Goal: Transaction & Acquisition: Purchase product/service

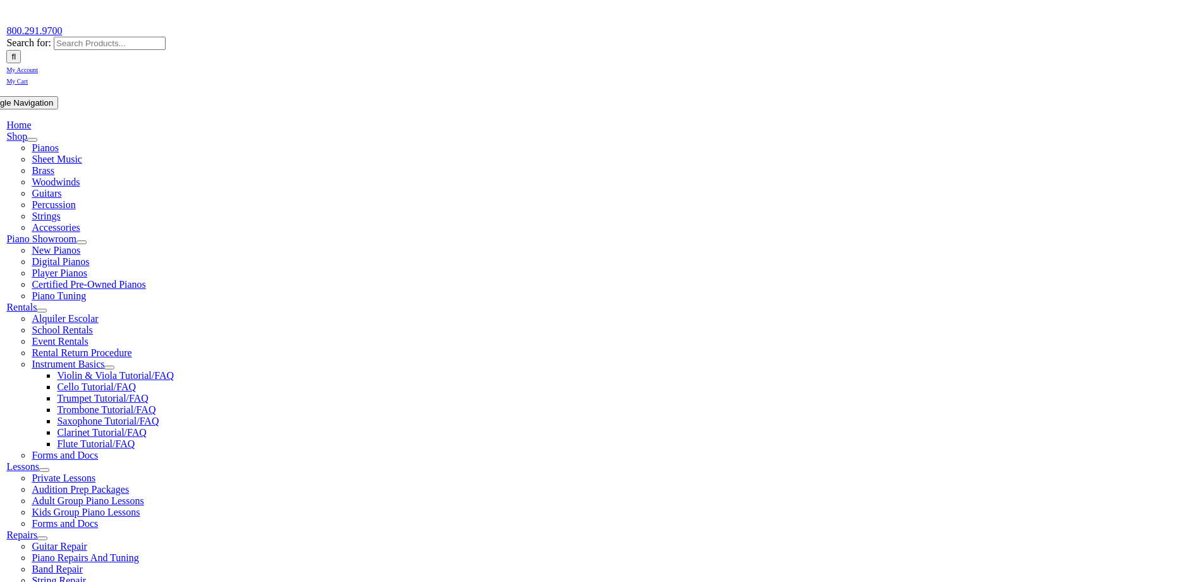
scroll to position [190, 0]
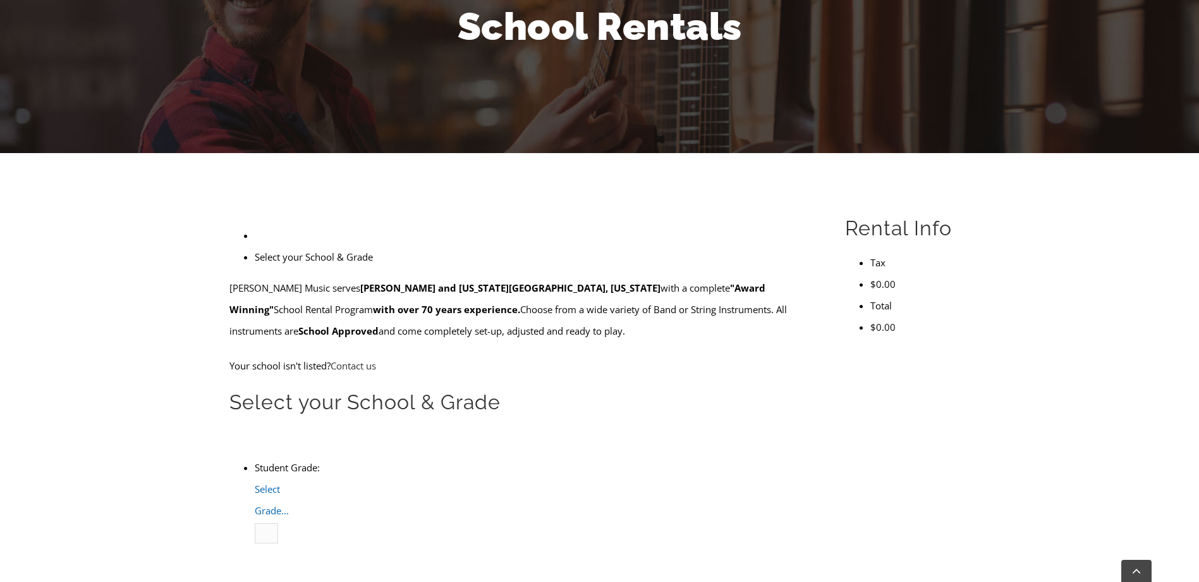
click at [289, 482] on span "Select Grade..." at bounding box center [272, 499] width 34 height 34
click at [280, 565] on li "4" at bounding box center [280, 575] width 0 height 21
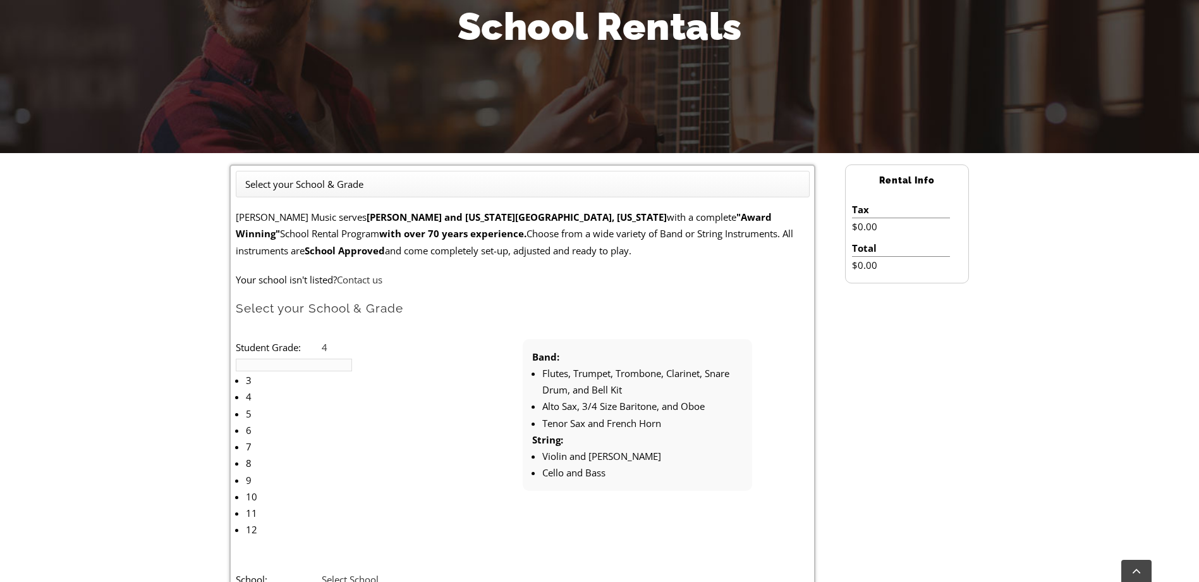
type input "lion"
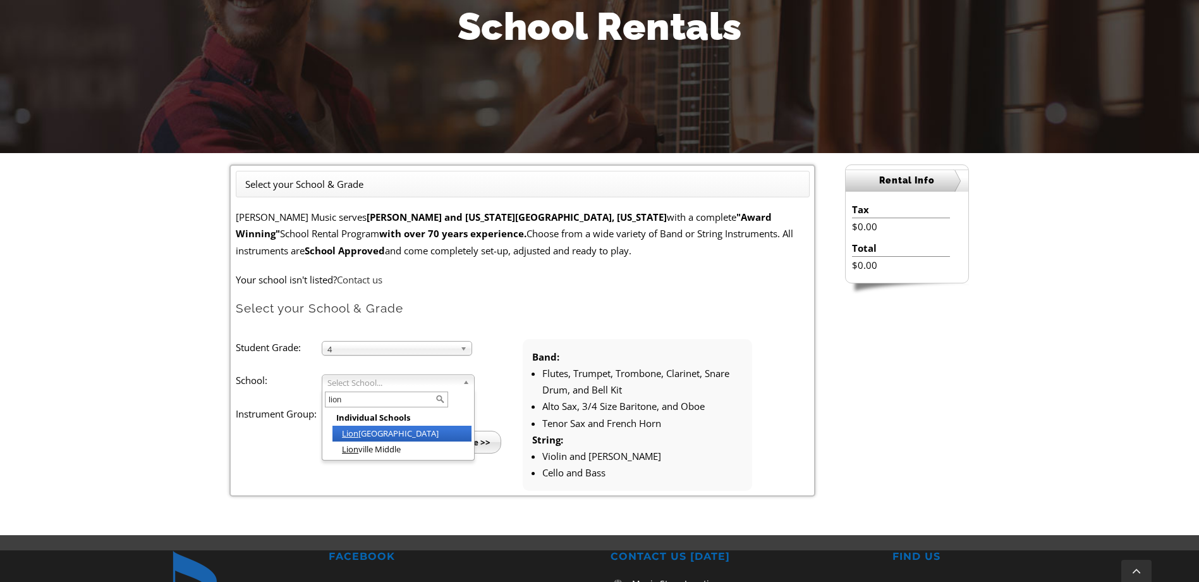
click at [369, 434] on li "[GEOGRAPHIC_DATA]" at bounding box center [402, 434] width 139 height 16
click at [338, 415] on span "Select Instrument Group..." at bounding box center [392, 415] width 128 height 15
click at [345, 426] on li "Band" at bounding box center [401, 430] width 137 height 16
click at [451, 448] on input "Continue >>" at bounding box center [465, 442] width 73 height 23
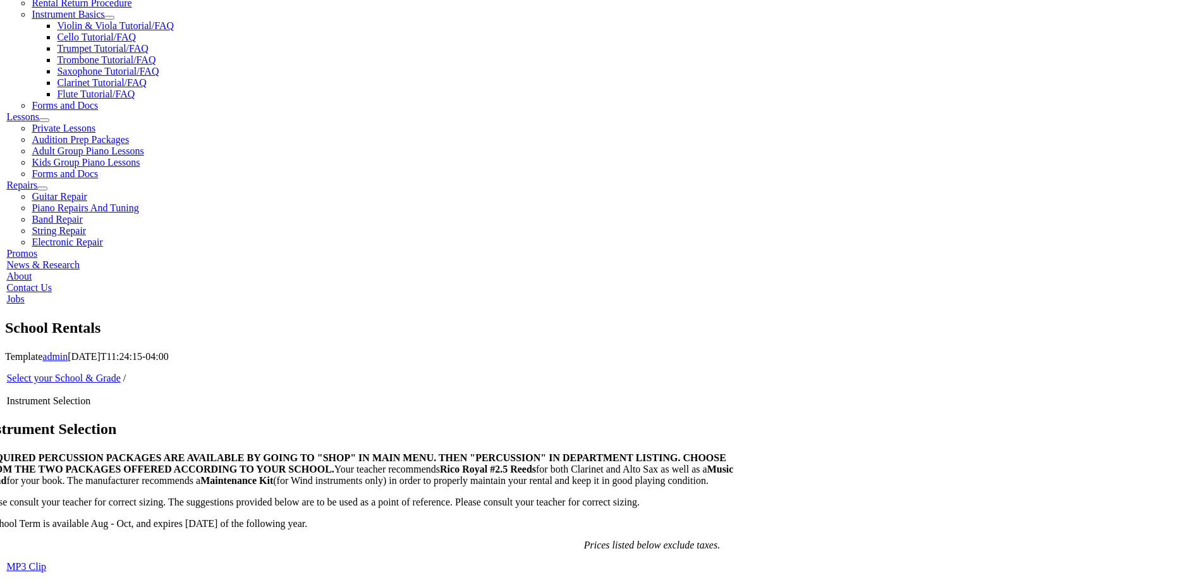
scroll to position [569, 0]
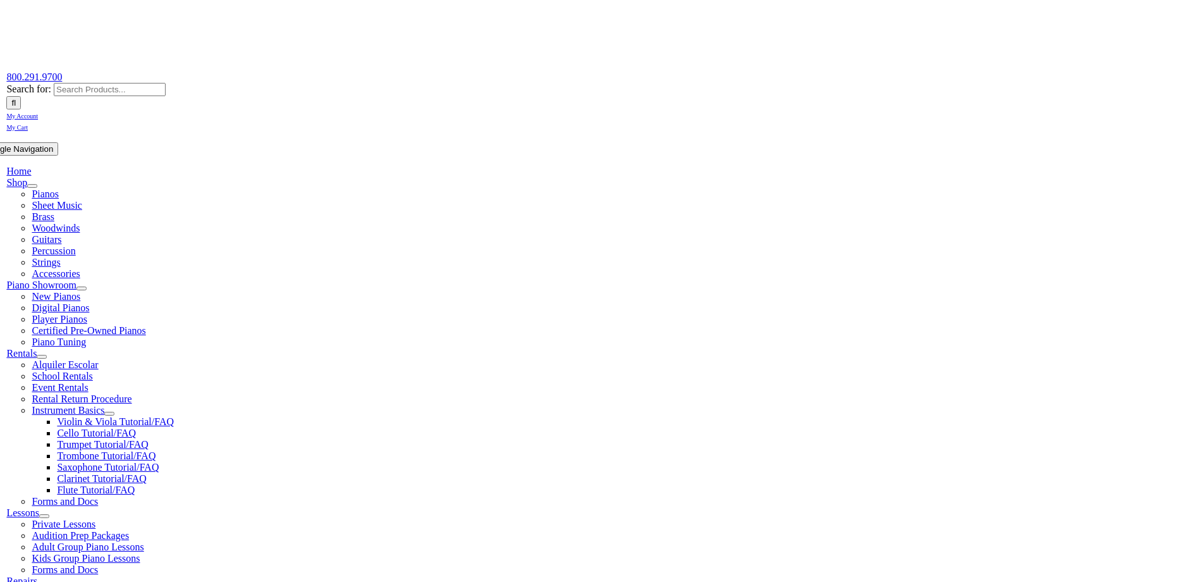
scroll to position [126, 0]
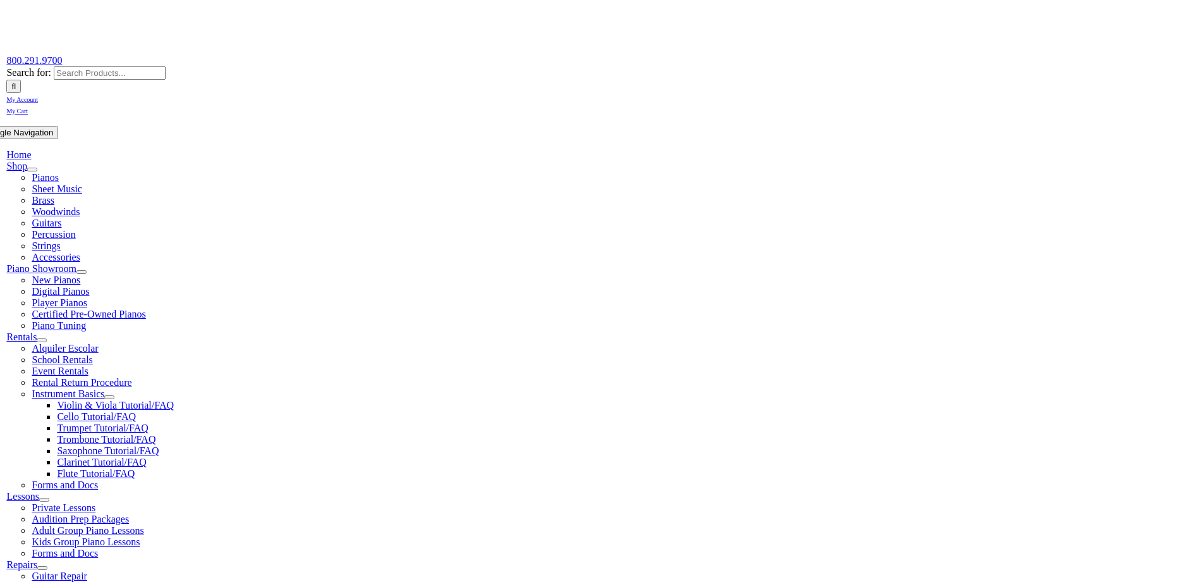
checkbox input"] "true"
type input "0"
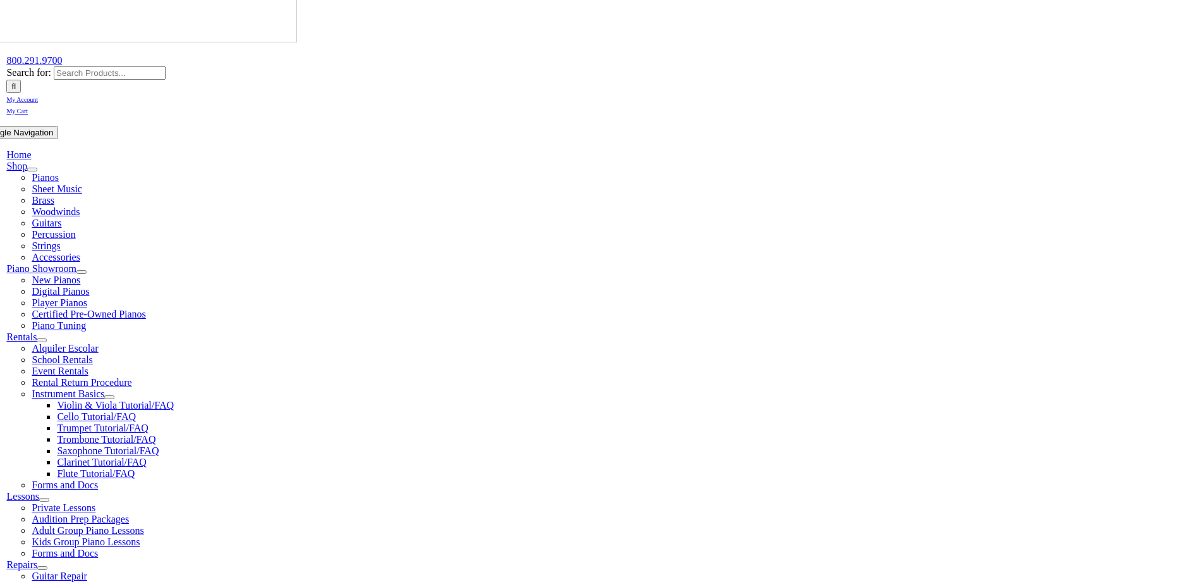
type input "Harri"
type input "1"
type input "Harrison"
type input "Paullin"
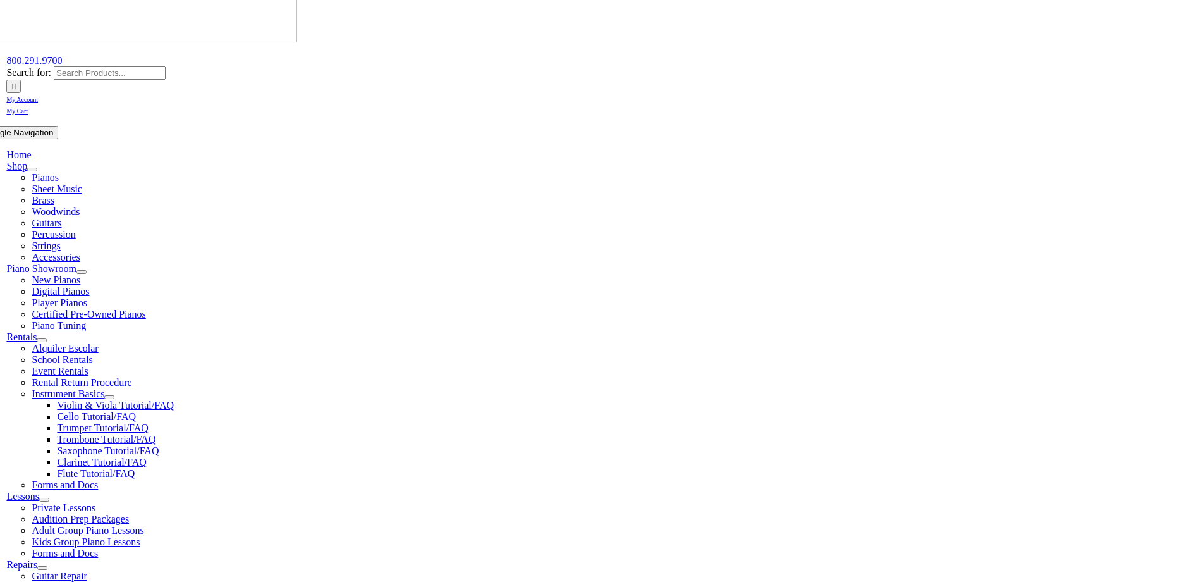
type input "dsm biomedical"
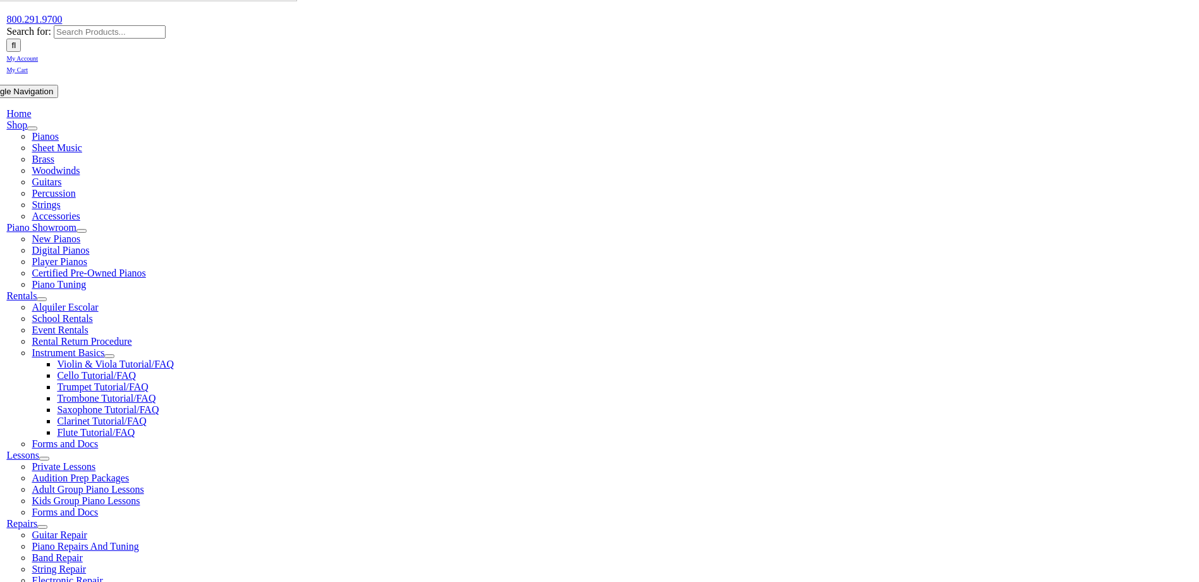
scroll to position [190, 0]
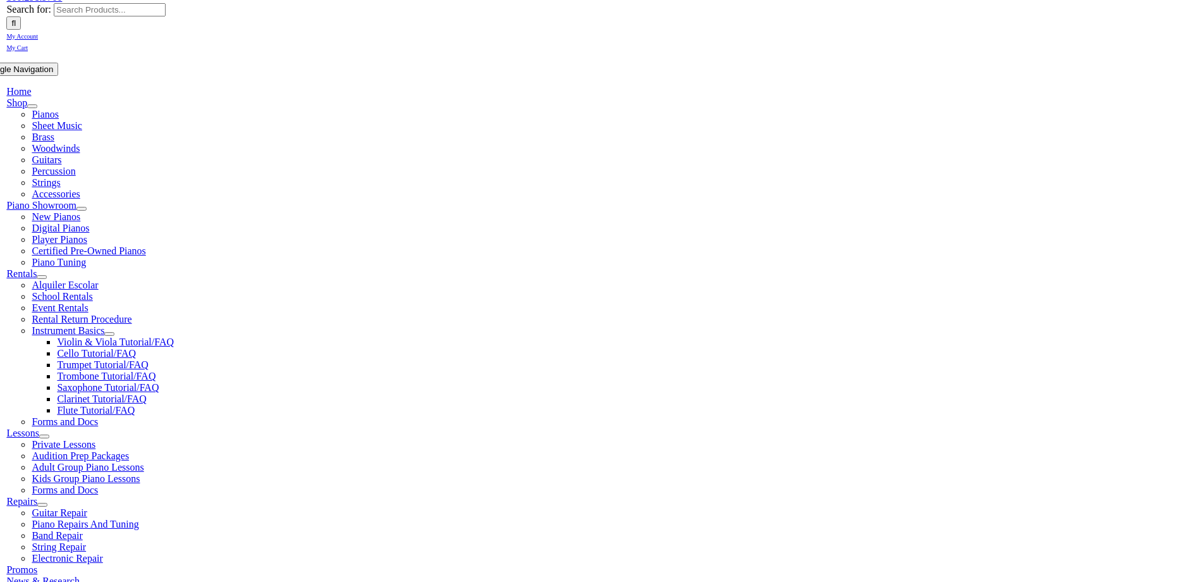
type input "4847132132"
type input "33054466"
type input "02/20/1987"
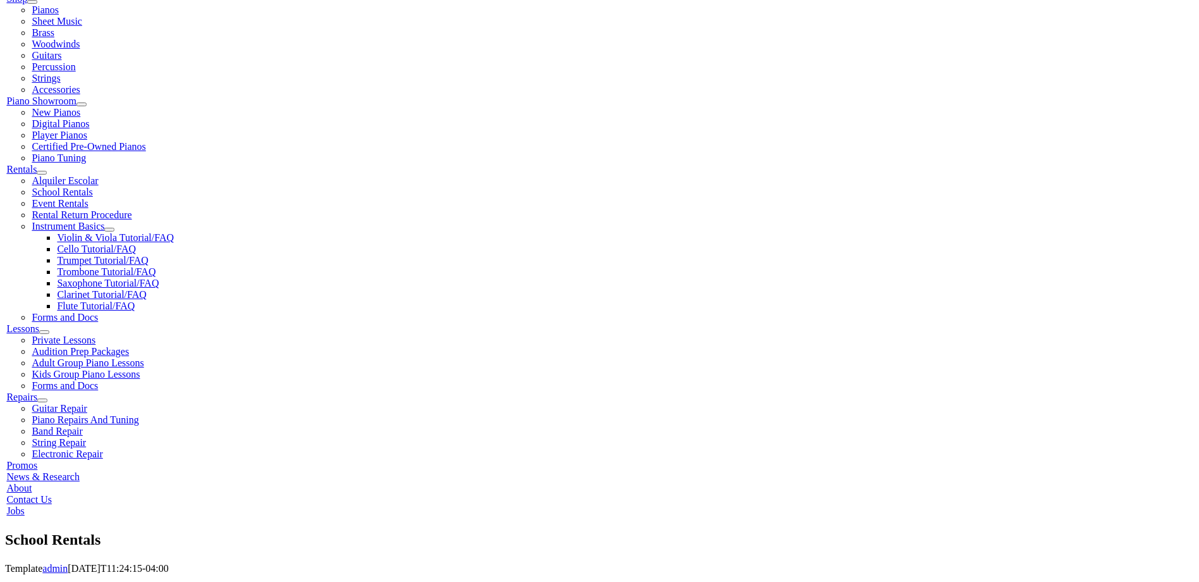
scroll to position [316, 0]
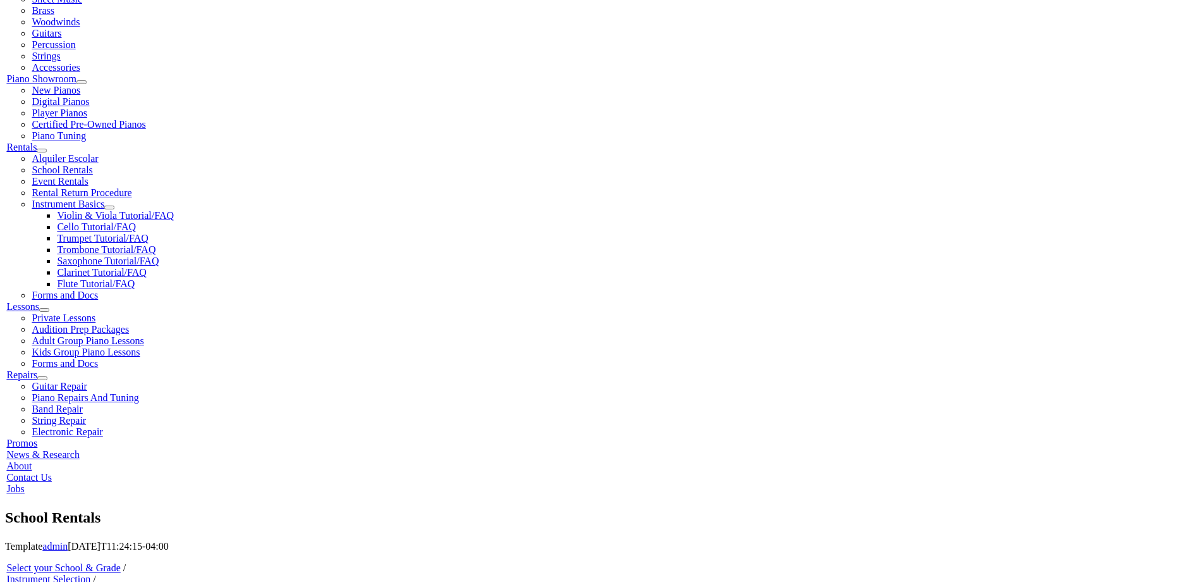
type input "Mark Paullin"
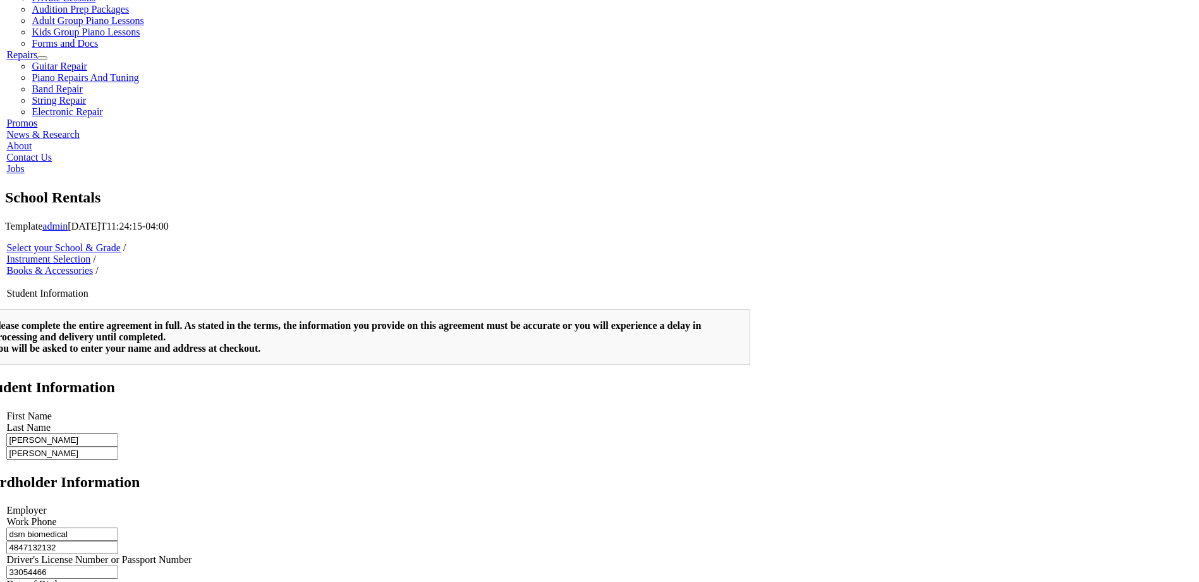
scroll to position [822, 0]
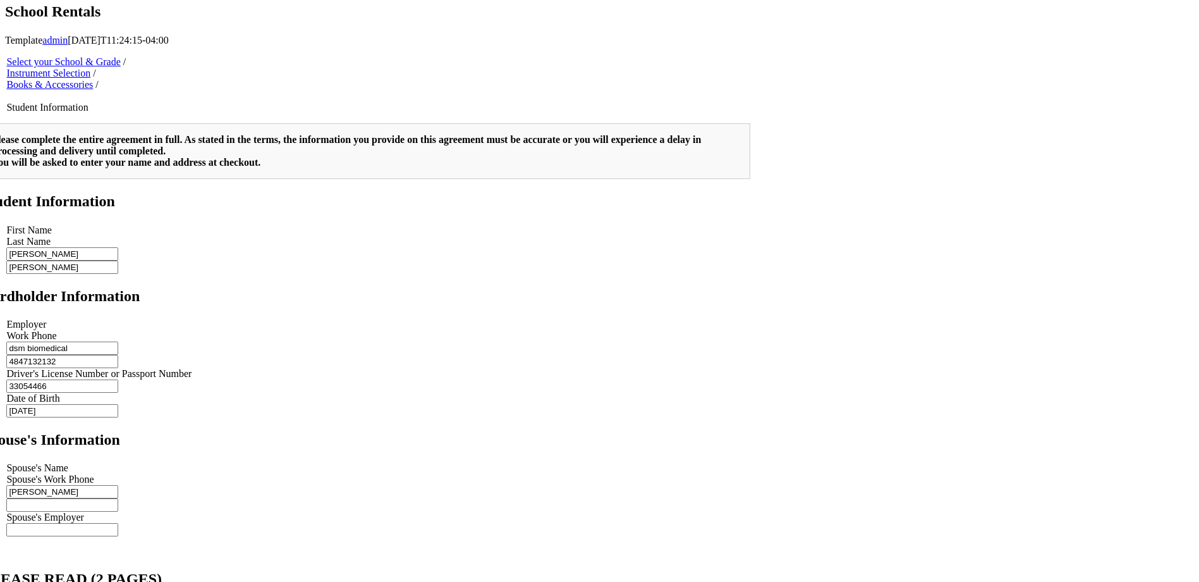
type input "2"
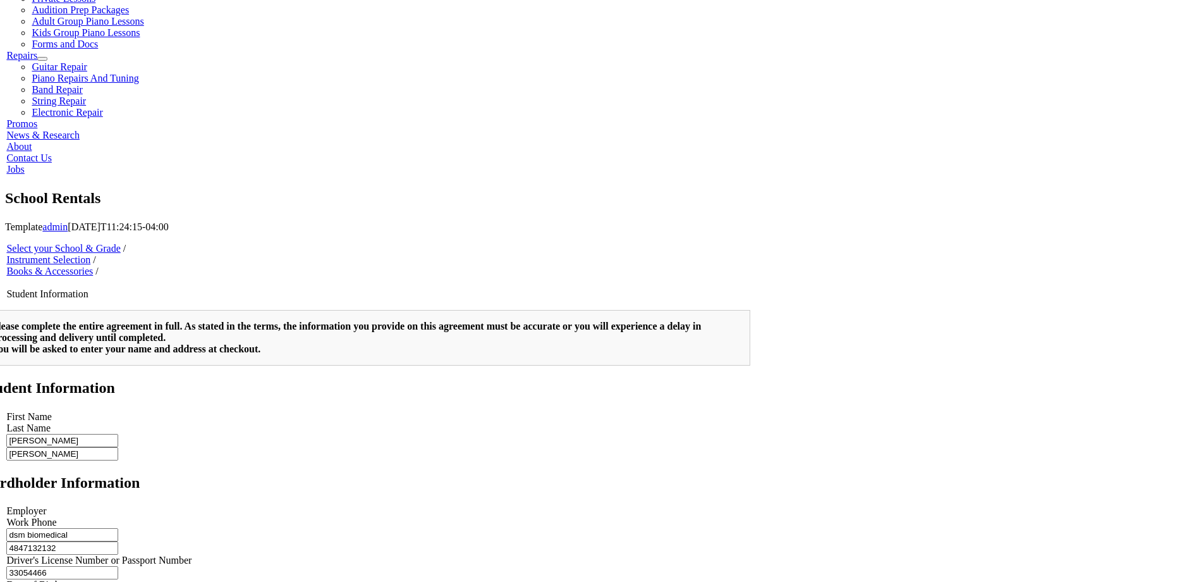
scroll to position [632, 0]
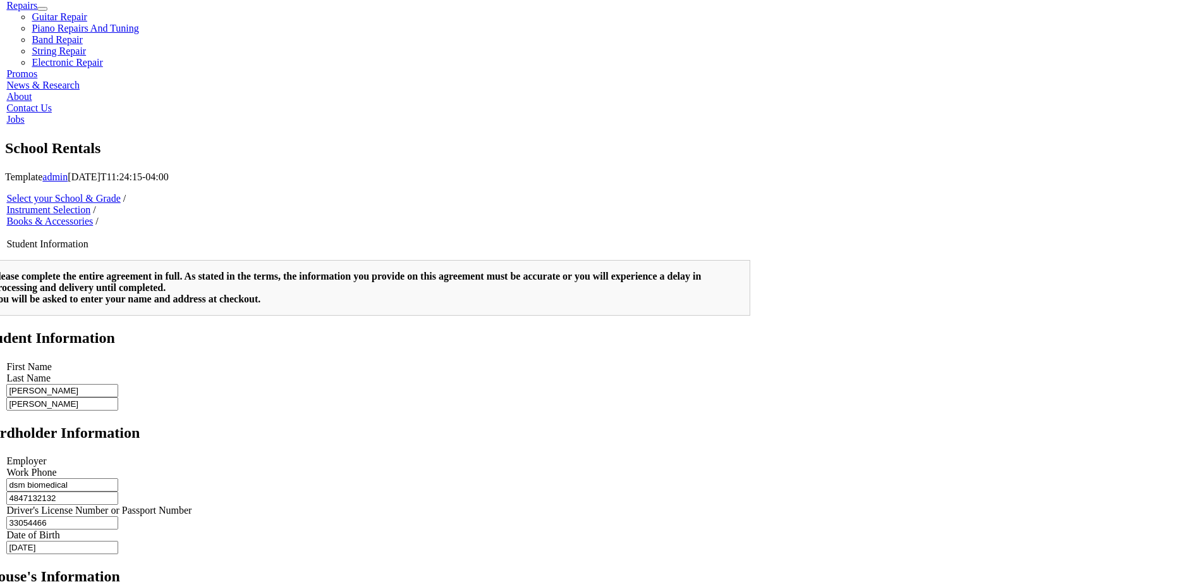
scroll to position [759, 0]
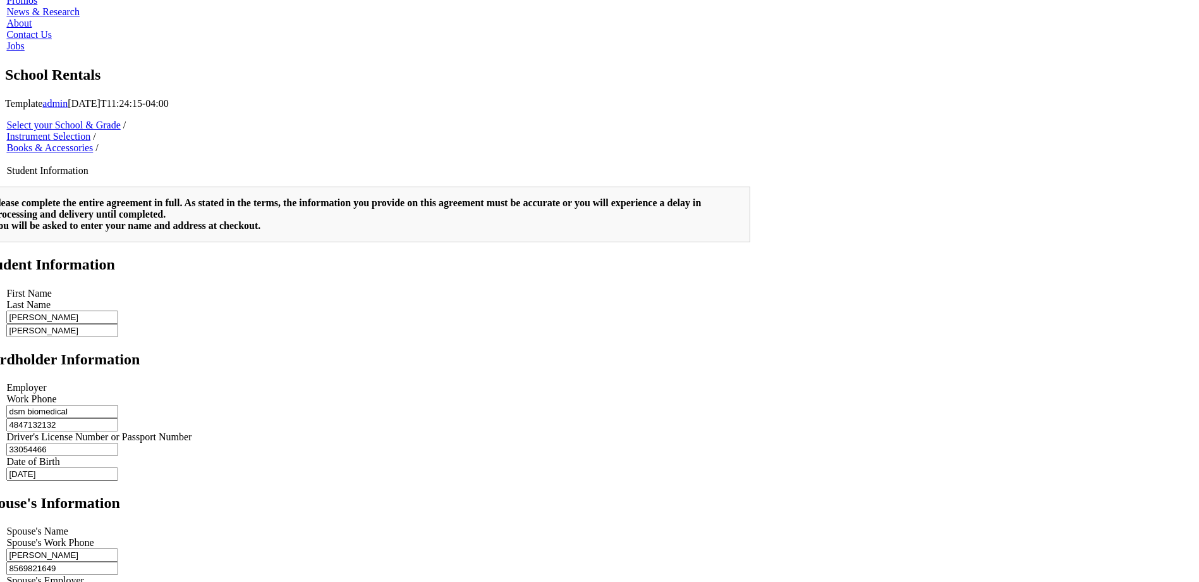
type input "8569821649"
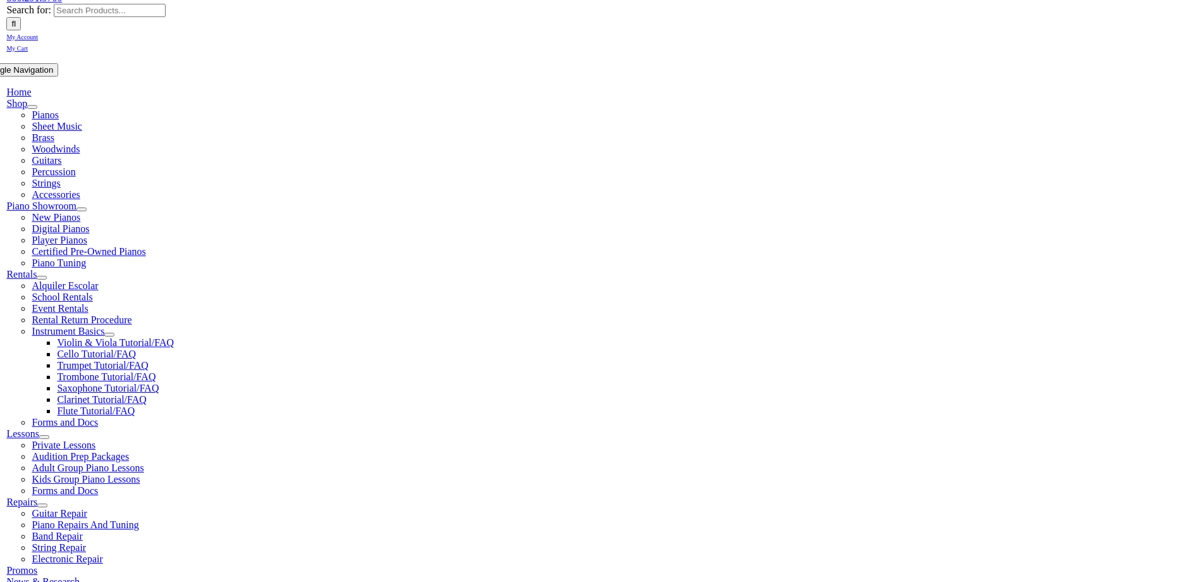
scroll to position [190, 0]
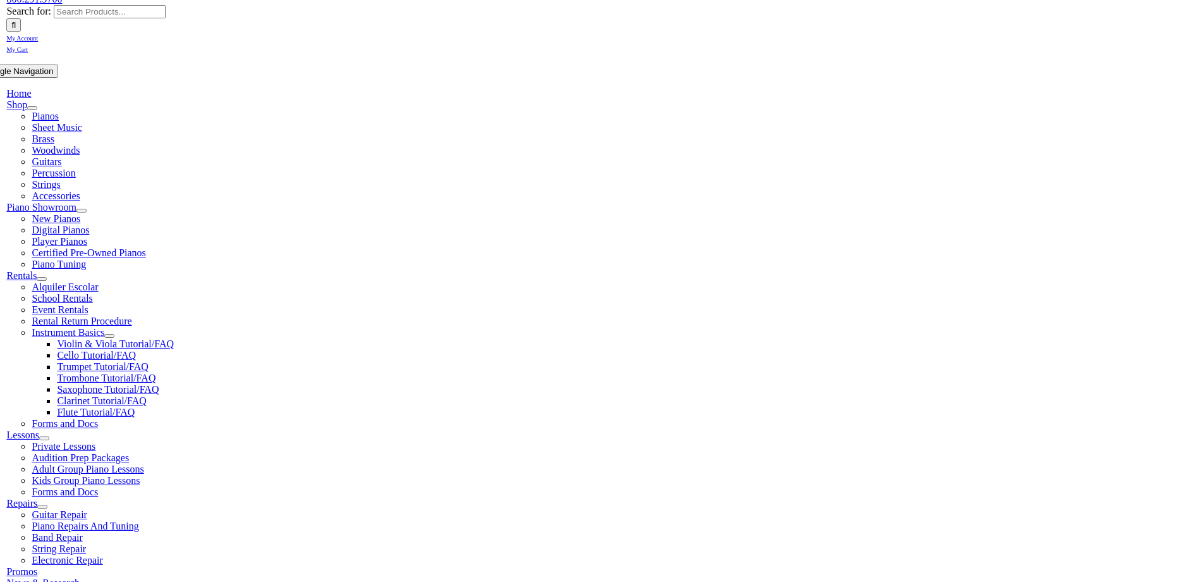
scroll to position [316, 0]
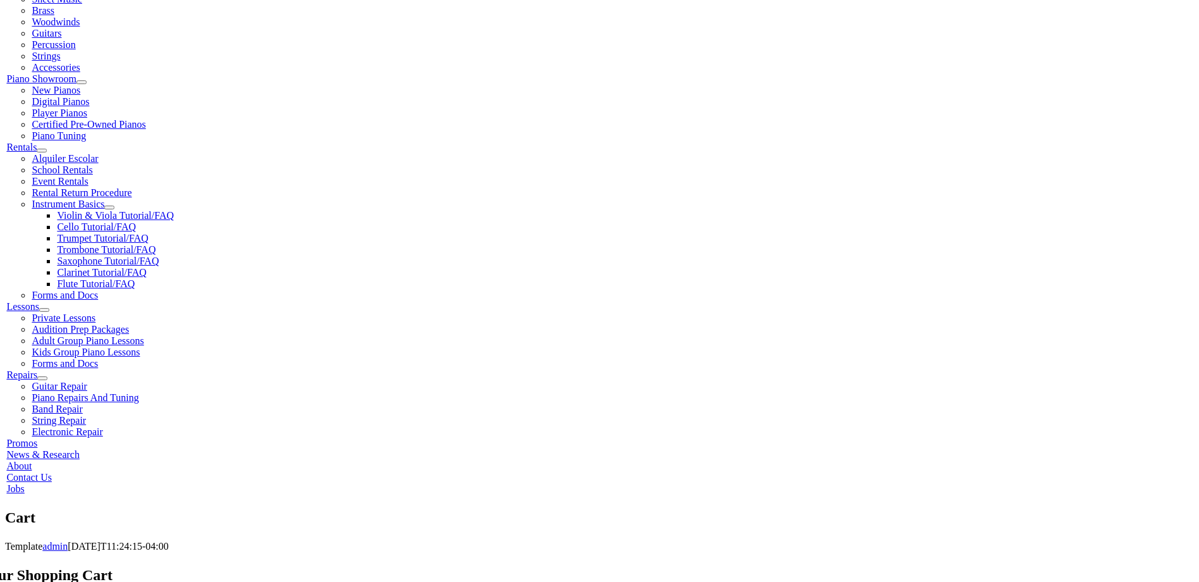
select select "PA"
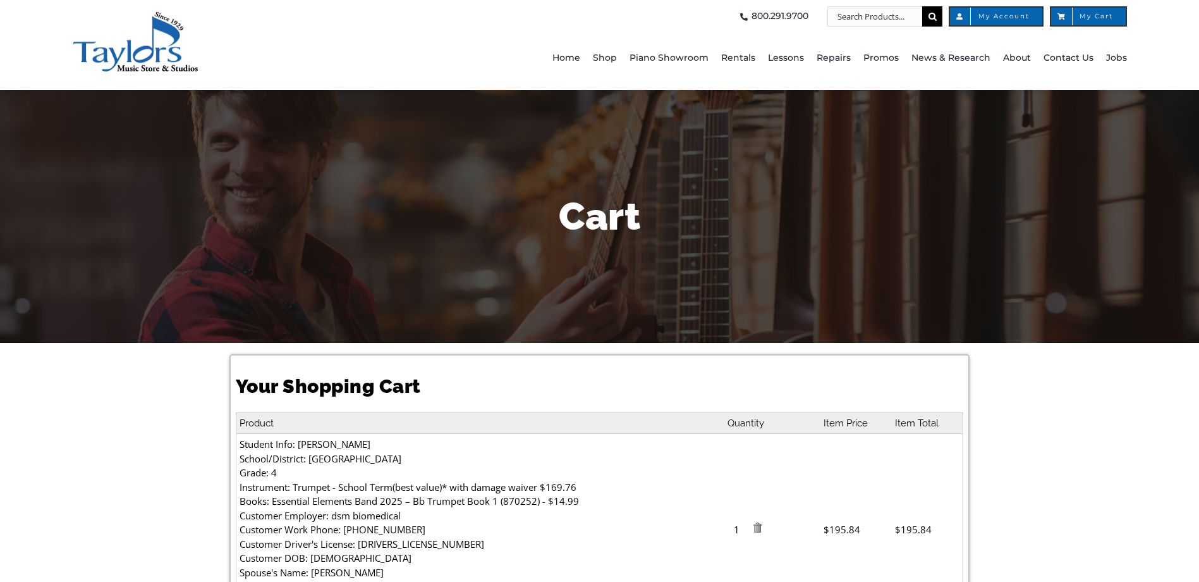
select select "PA"
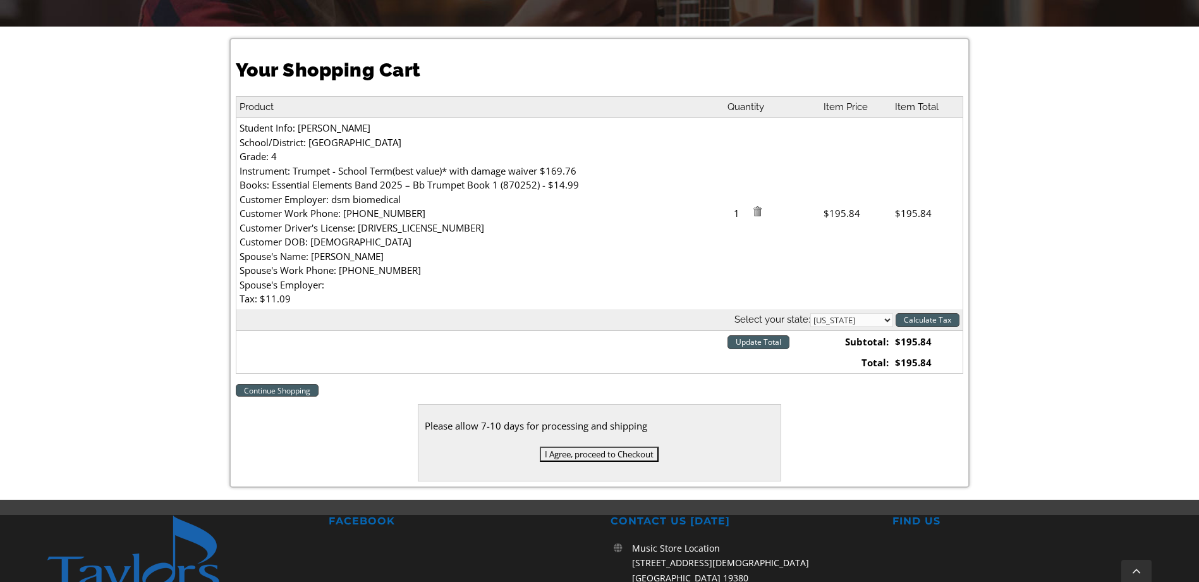
click at [616, 453] on input "I Agree, proceed to Checkout" at bounding box center [599, 453] width 119 height 15
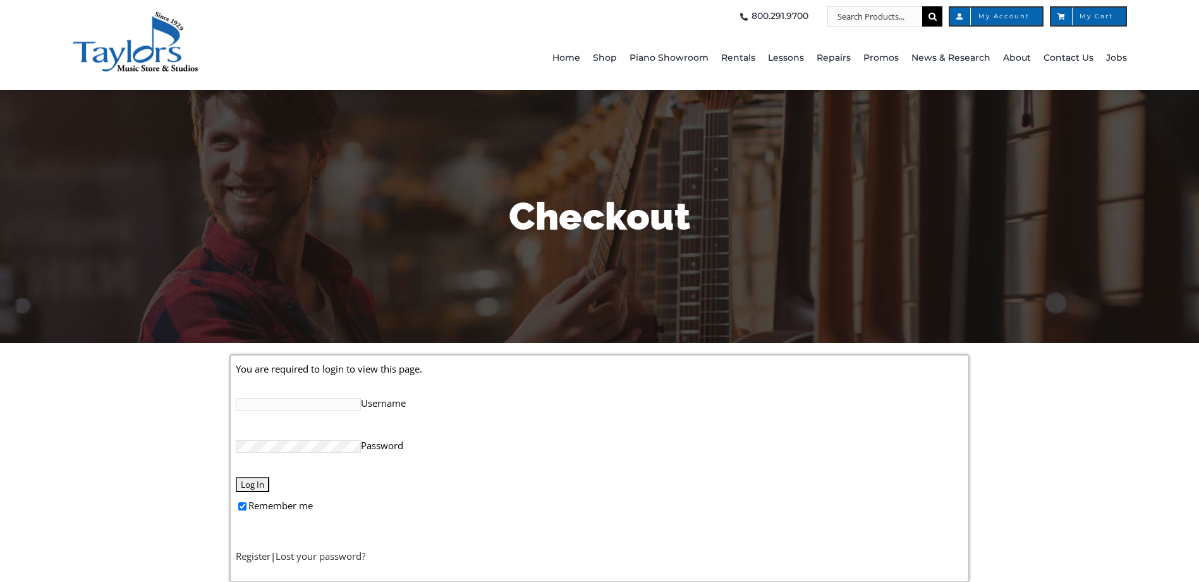
click at [271, 405] on input "Username" at bounding box center [298, 404] width 125 height 13
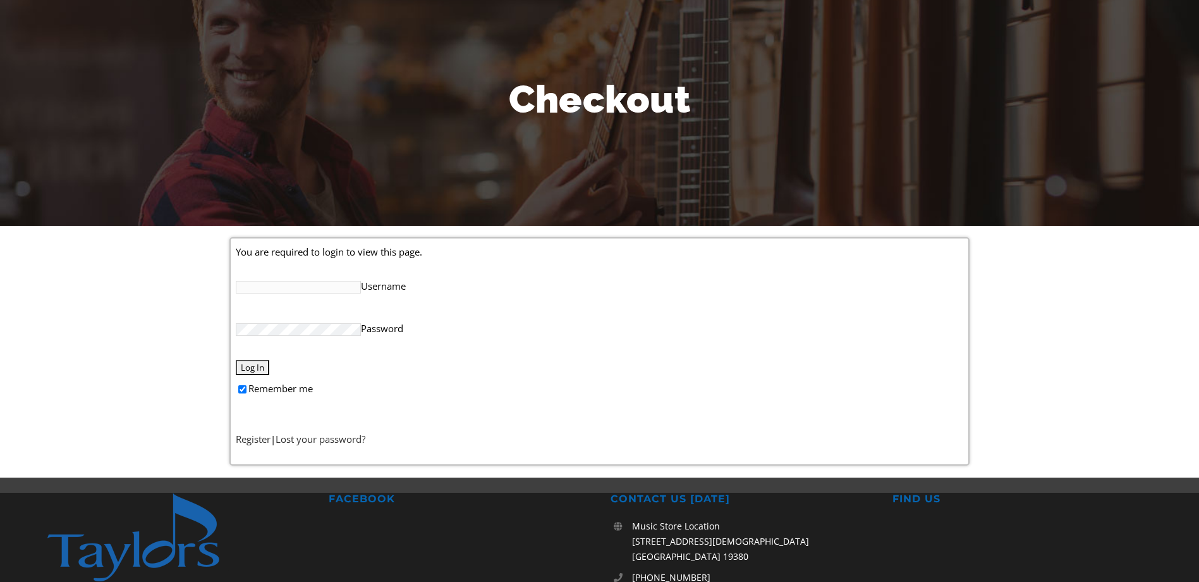
scroll to position [126, 0]
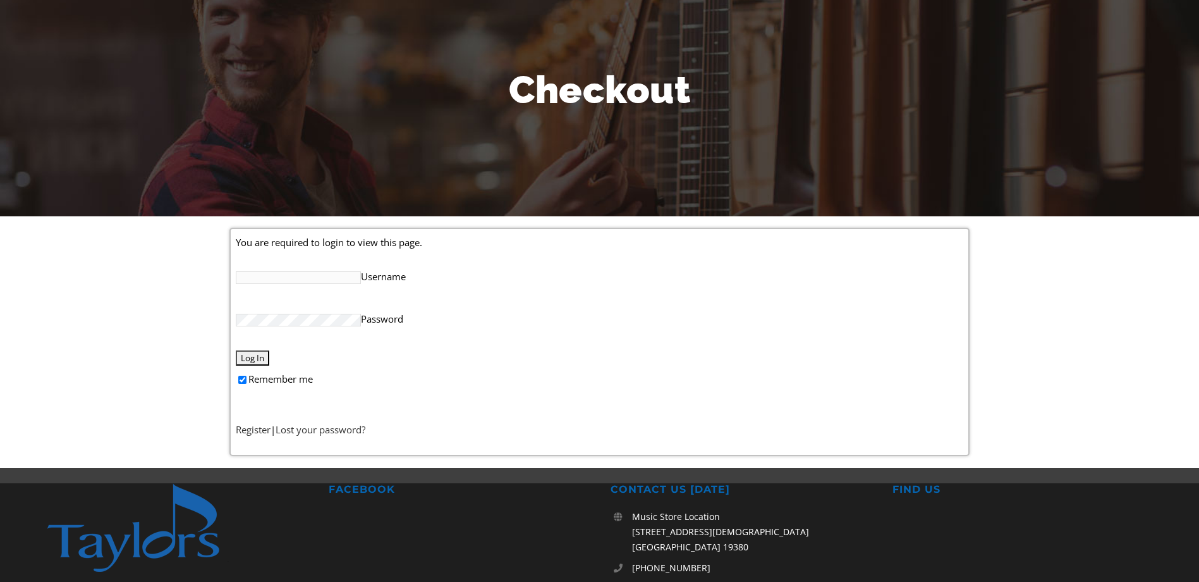
click at [254, 436] on p "Register | Lost your password?" at bounding box center [600, 429] width 728 height 16
click at [254, 429] on link "Register" at bounding box center [253, 429] width 35 height 13
click at [281, 277] on input "Username" at bounding box center [298, 277] width 125 height 13
type input "[EMAIL_ADDRESS][DOMAIN_NAME]"
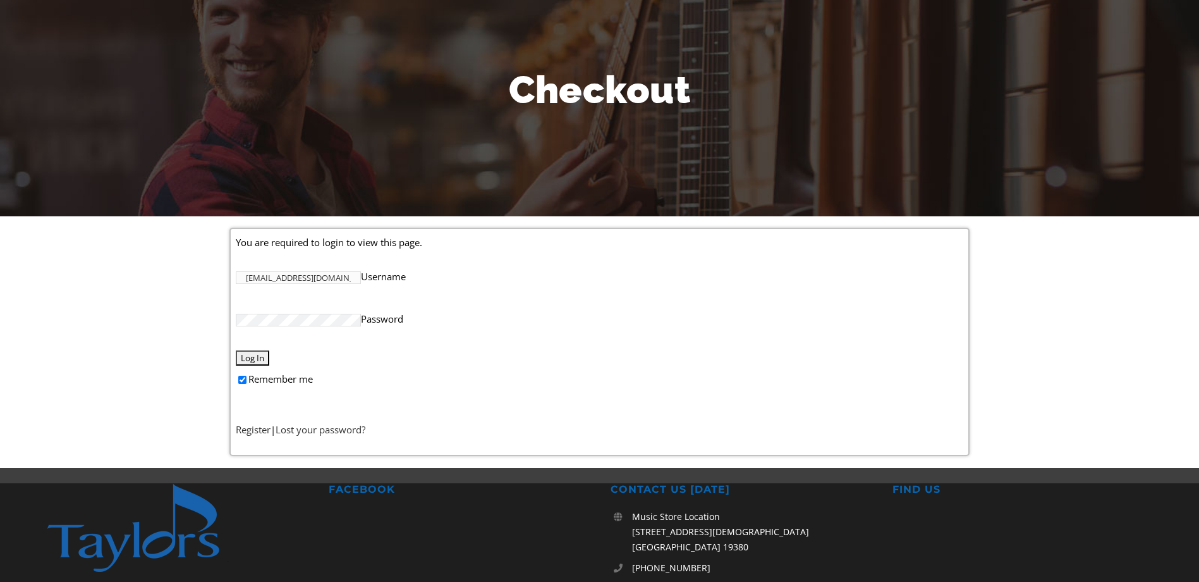
click at [241, 356] on input "Log In" at bounding box center [253, 357] width 34 height 15
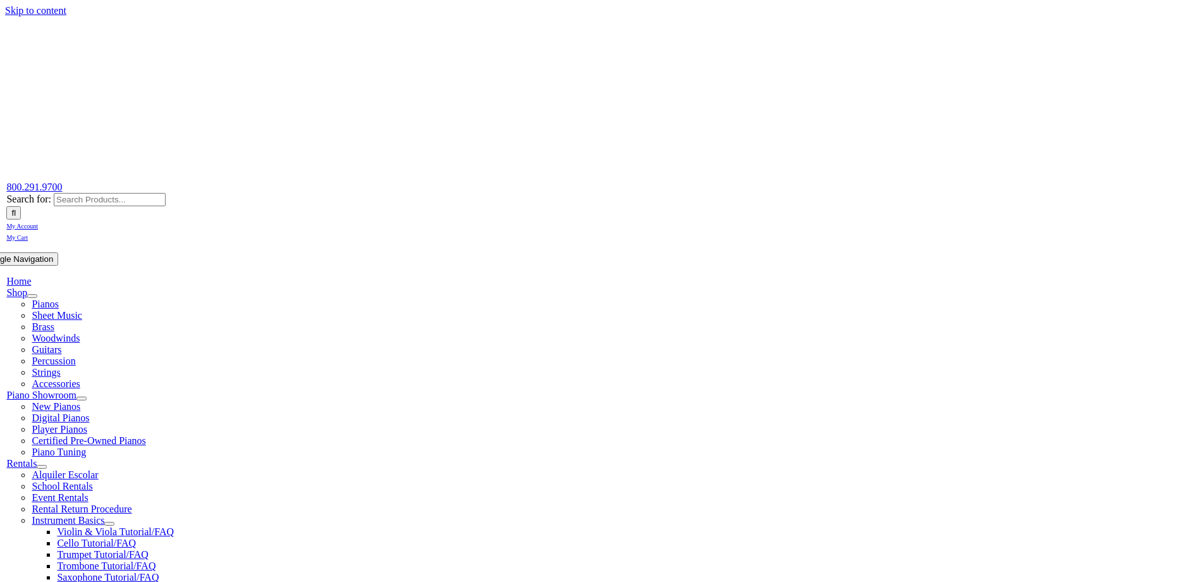
select select
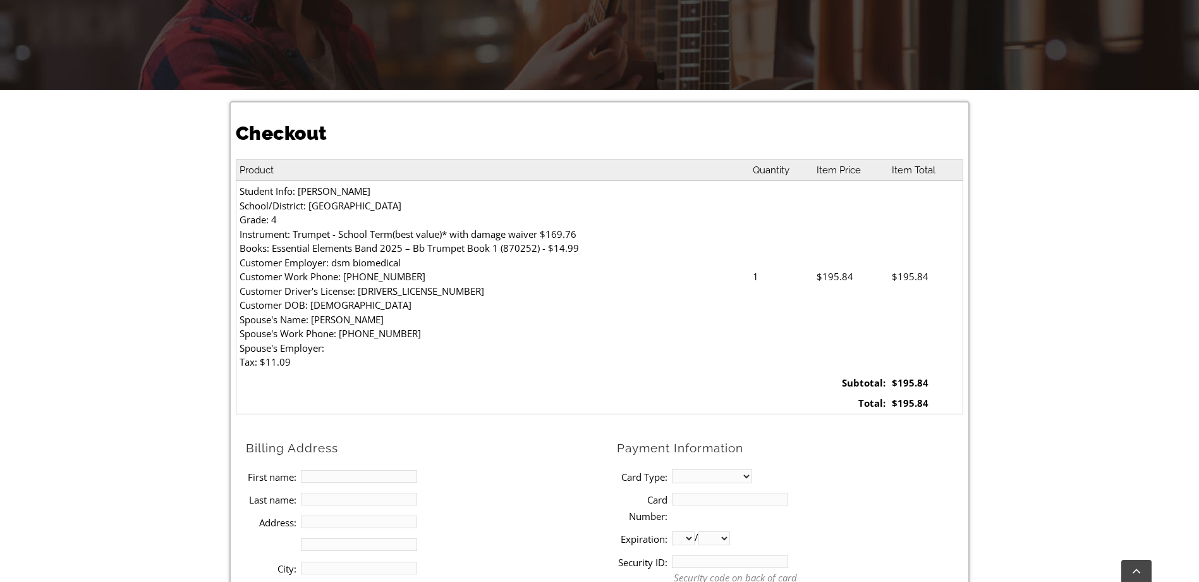
scroll to position [316, 0]
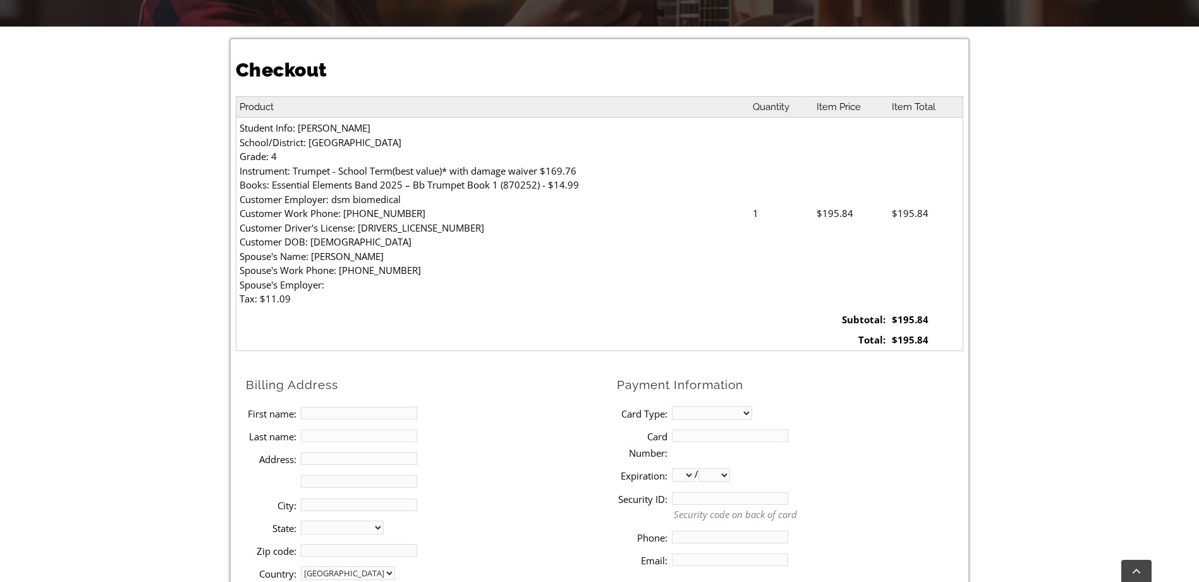
click at [346, 414] on input "First name:" at bounding box center [359, 413] width 116 height 13
type input "Jayme"
type input "Paullin"
type input "203 Morris Road"
type input "Exton"
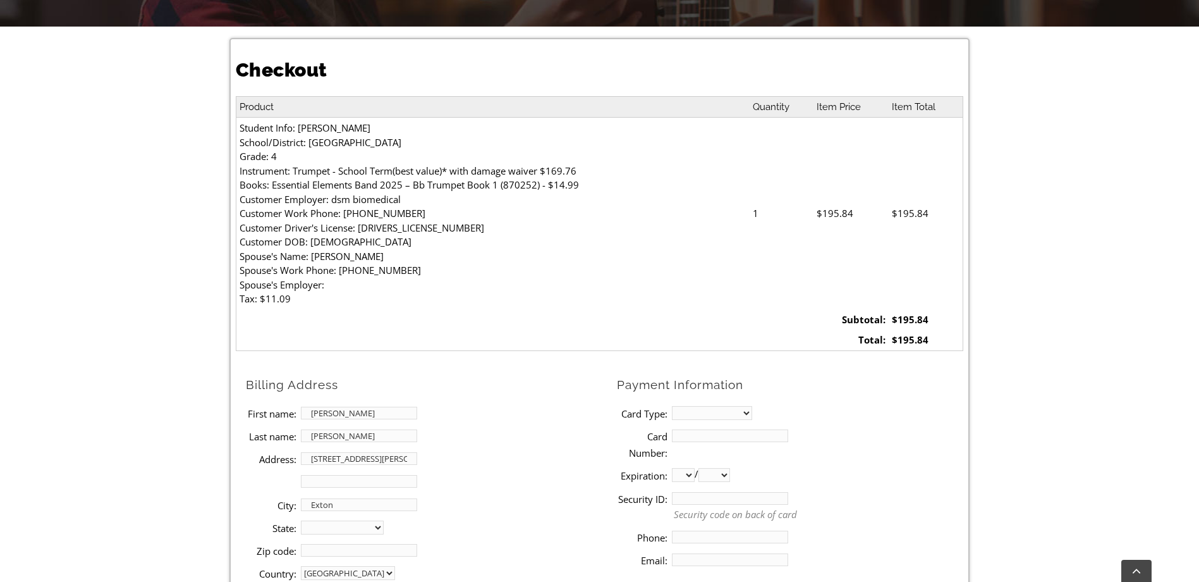
select select "PA"
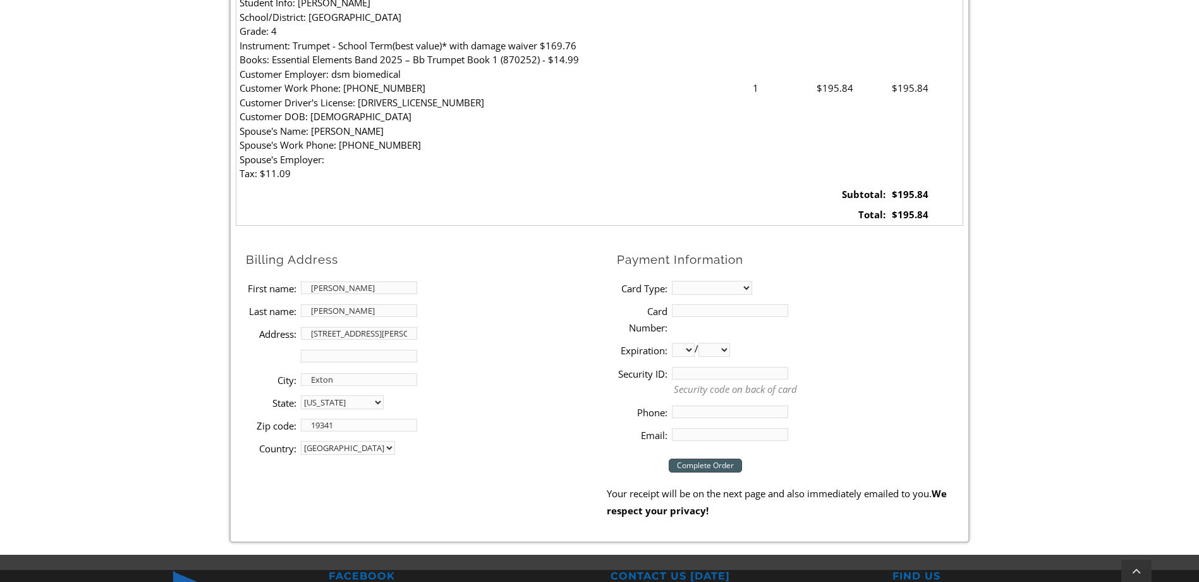
scroll to position [443, 0]
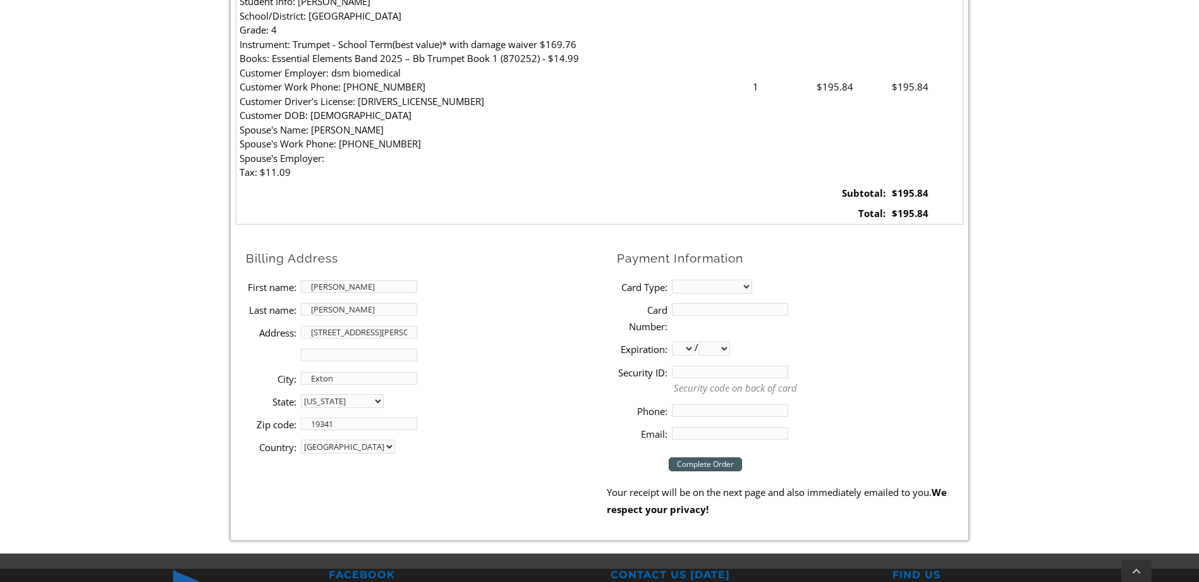
type input "19341"
click at [683, 287] on select "MasterCard Visa American Express Discover" at bounding box center [712, 286] width 80 height 14
select select "visa"
click at [672, 279] on select "MasterCard Visa American Express Discover" at bounding box center [712, 286] width 80 height 14
click at [691, 311] on input "Card Number:" at bounding box center [730, 309] width 116 height 13
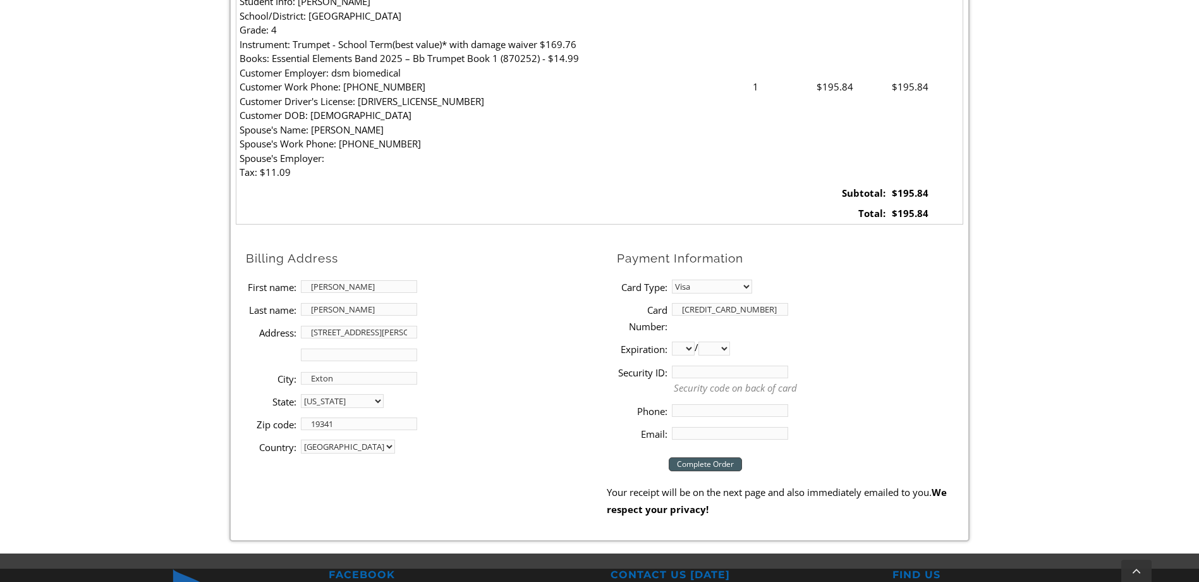
type input "4482330054972583"
click at [686, 351] on select "01 02 03 04 05 06 07 08 09 10 11 12" at bounding box center [683, 348] width 23 height 14
select select "09"
click at [672, 341] on select "01 02 03 04 05 06 07 08 09 10 11 12" at bounding box center [683, 348] width 23 height 14
click at [726, 353] on select "2025 2026 2027 2028 2029 2030 2031 2032 2033 2034 2035 2036 2037" at bounding box center [715, 348] width 32 height 14
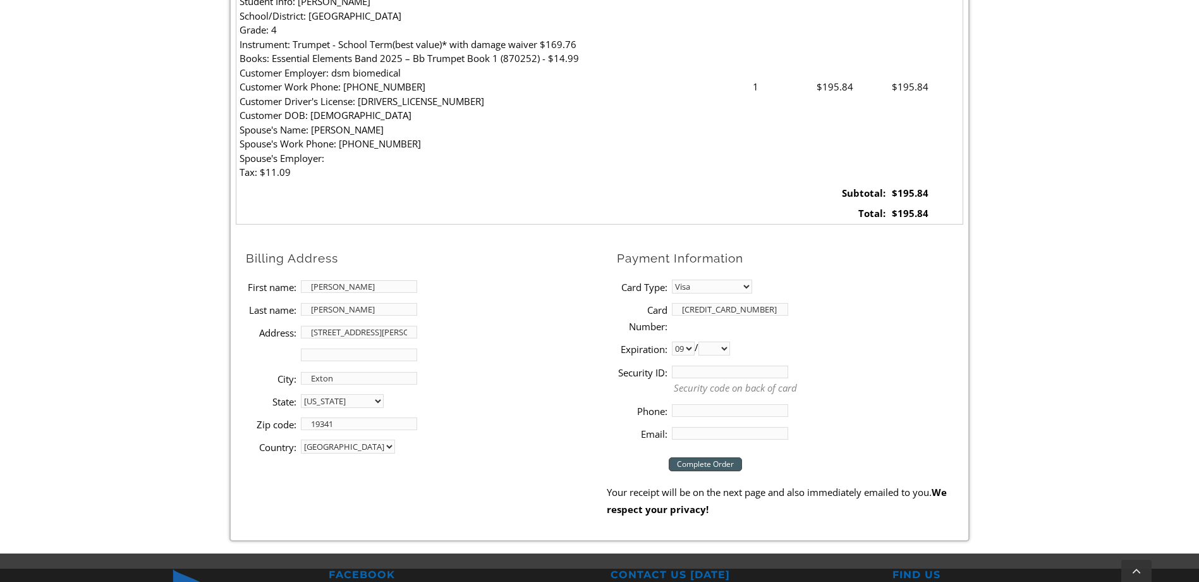
select select "2027"
click at [704, 341] on select "2025 2026 2027 2028 2029 2030 2031 2032 2033 2034 2035 2036 2037" at bounding box center [715, 348] width 32 height 14
click at [692, 373] on input "Security ID:" at bounding box center [730, 371] width 116 height 13
type input "951"
click at [741, 415] on input "Phone:" at bounding box center [730, 410] width 116 height 13
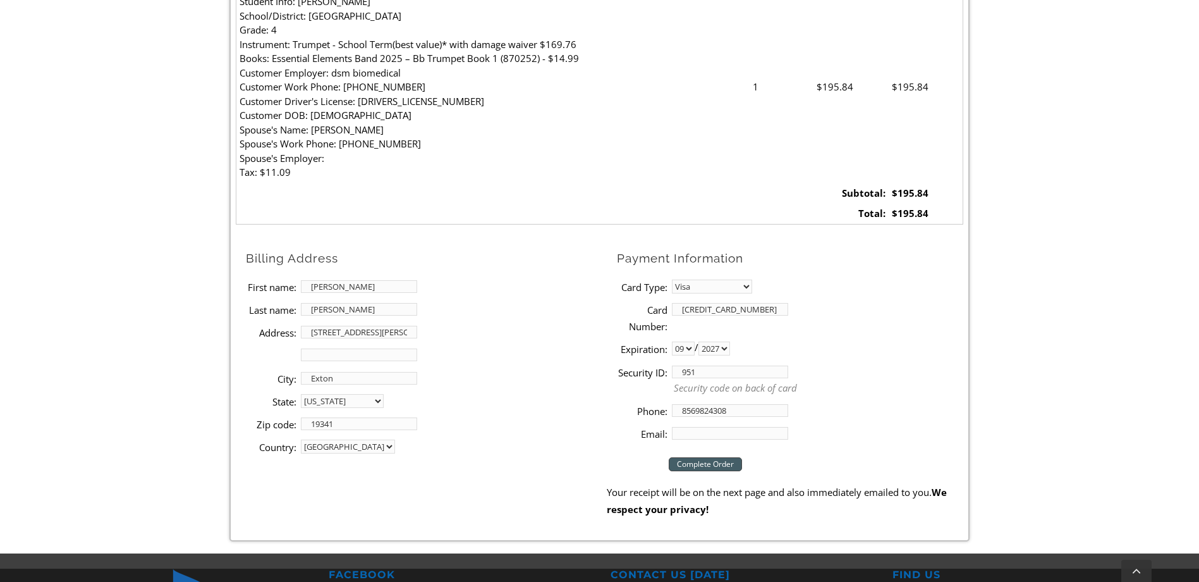
type input "8569824308"
click at [742, 432] on input "Email:" at bounding box center [730, 433] width 116 height 13
type input "[EMAIL_ADDRESS][DOMAIN_NAME]"
click at [727, 463] on input "Complete Order" at bounding box center [705, 464] width 73 height 14
